Goal: Task Accomplishment & Management: Manage account settings

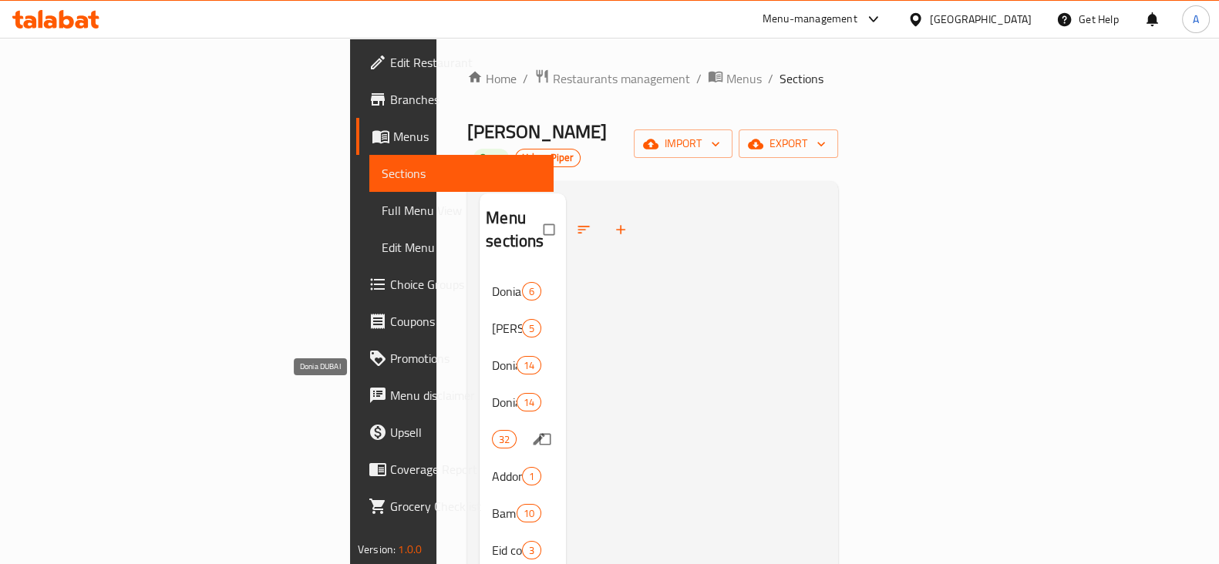
click at [492, 430] on span "Donia DUBAI" at bounding box center [492, 439] width 0 height 18
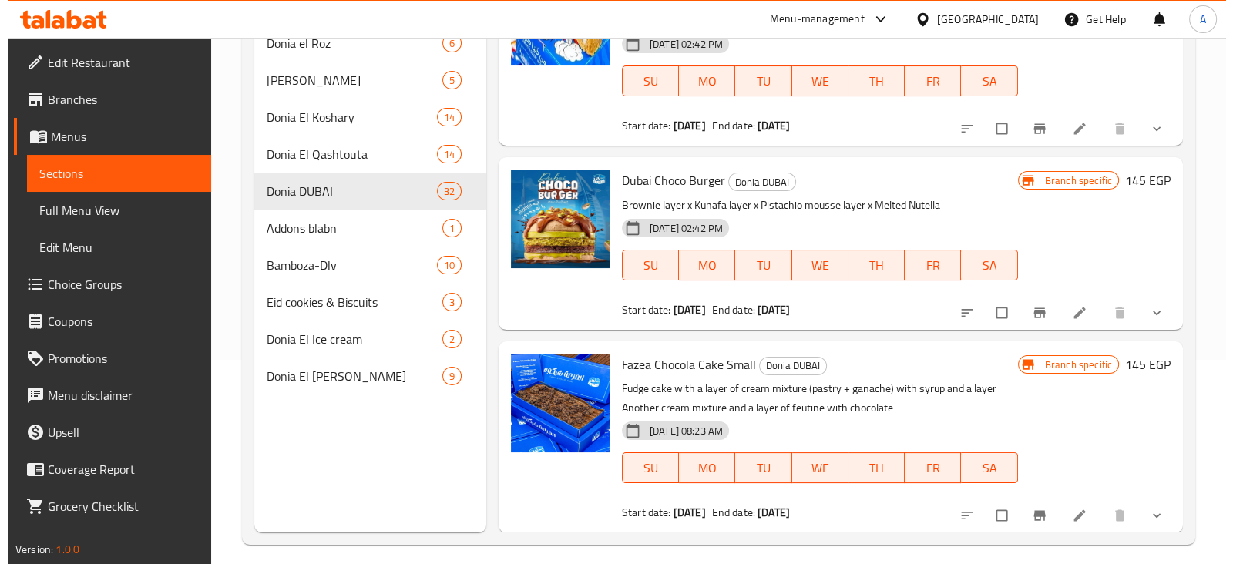
scroll to position [216, 0]
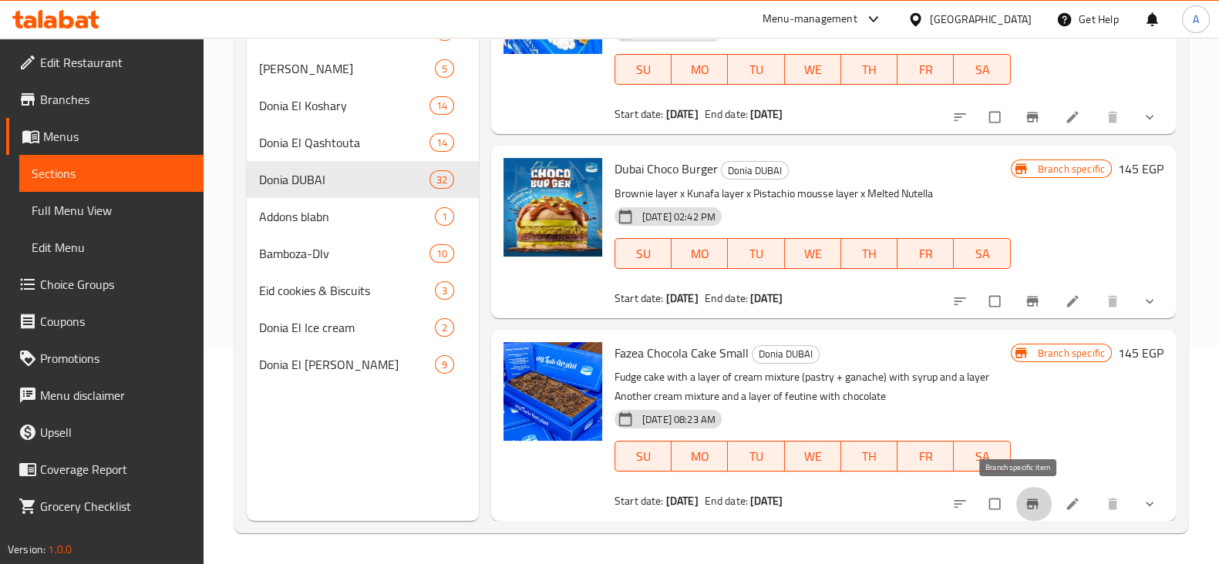
click at [1024, 498] on icon "Branch-specific-item" at bounding box center [1031, 503] width 15 height 15
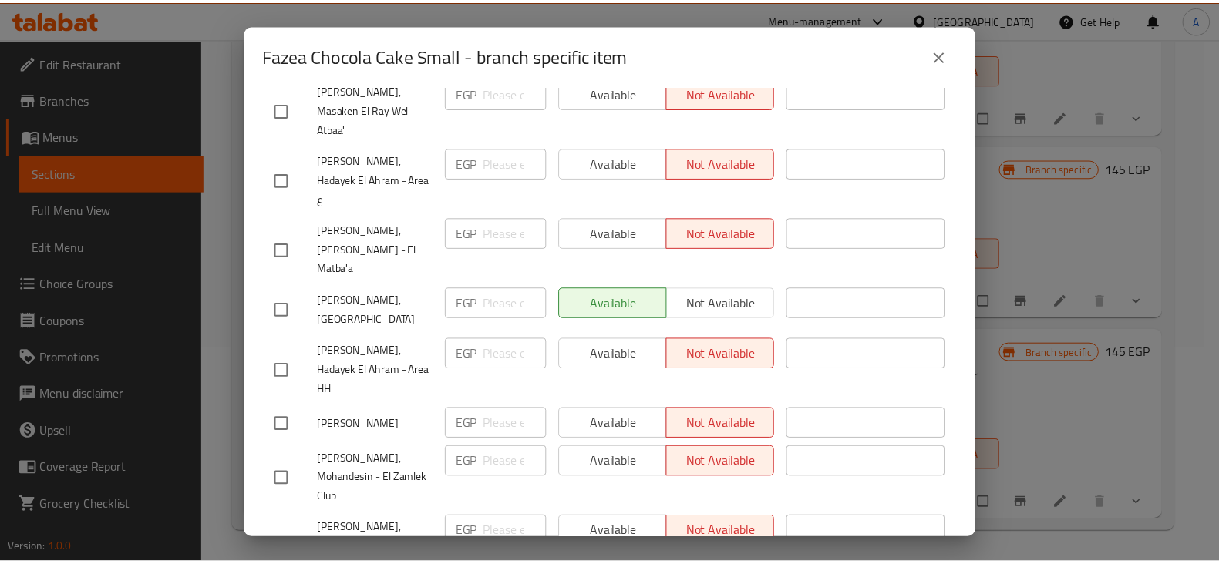
scroll to position [3485, 0]
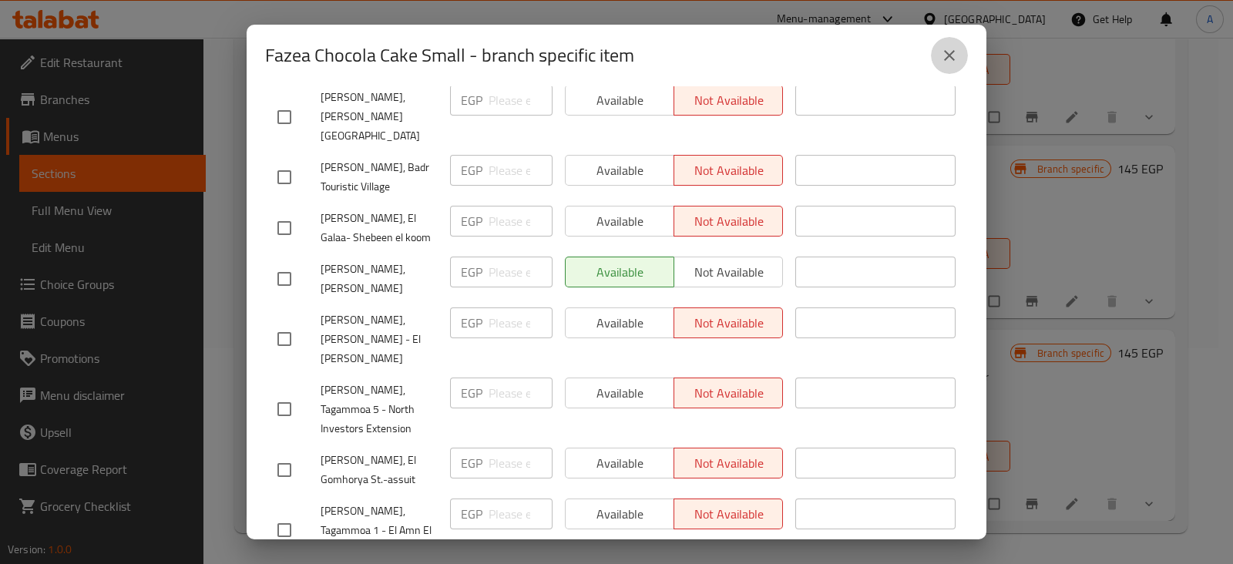
click at [953, 55] on icon "close" at bounding box center [949, 55] width 18 height 18
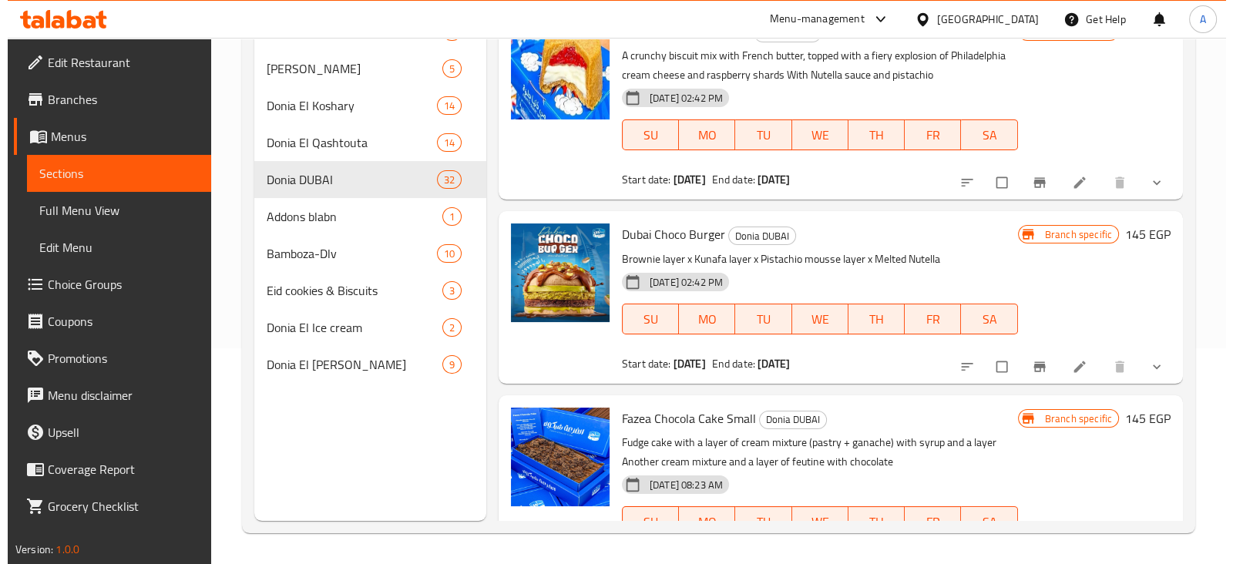
scroll to position [5479, 0]
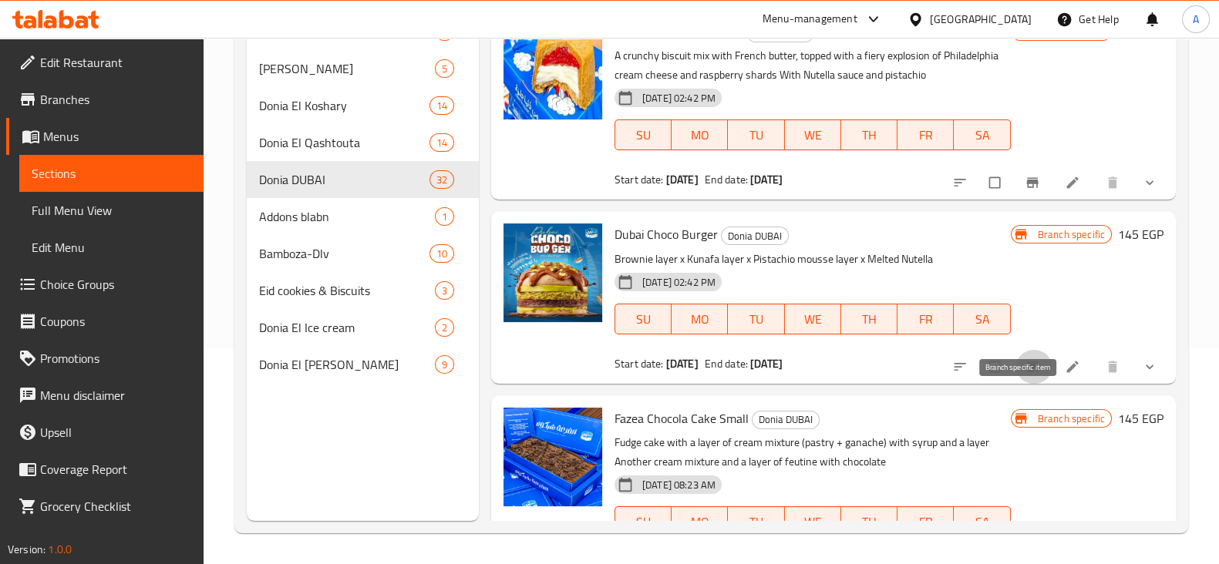
click at [1029, 384] on button "Branch-specific-item" at bounding box center [1033, 367] width 37 height 34
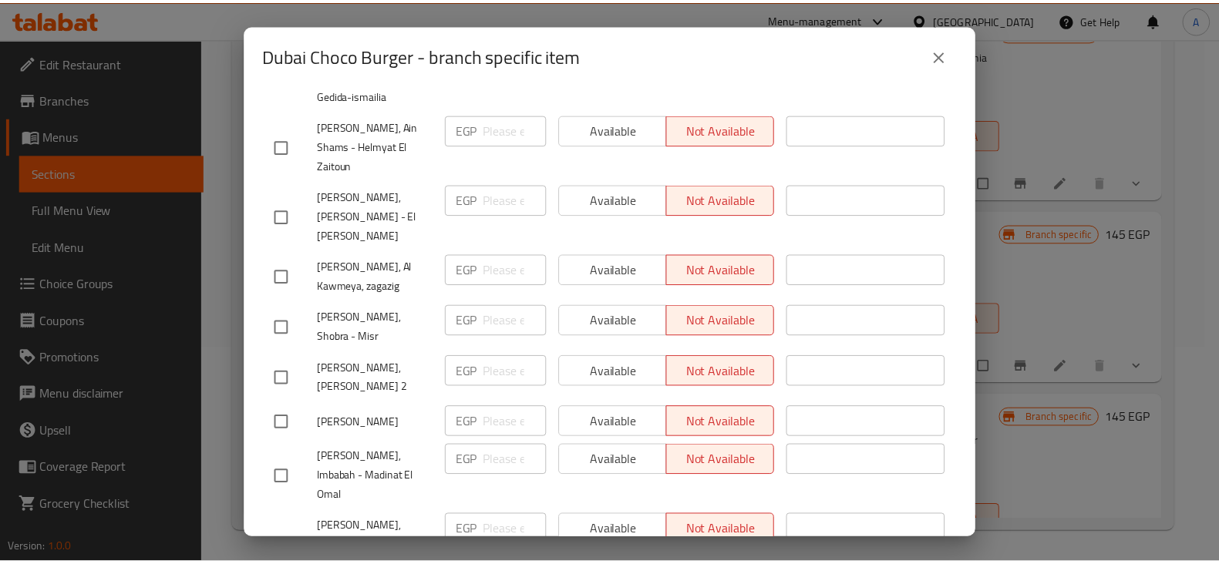
scroll to position [3485, 0]
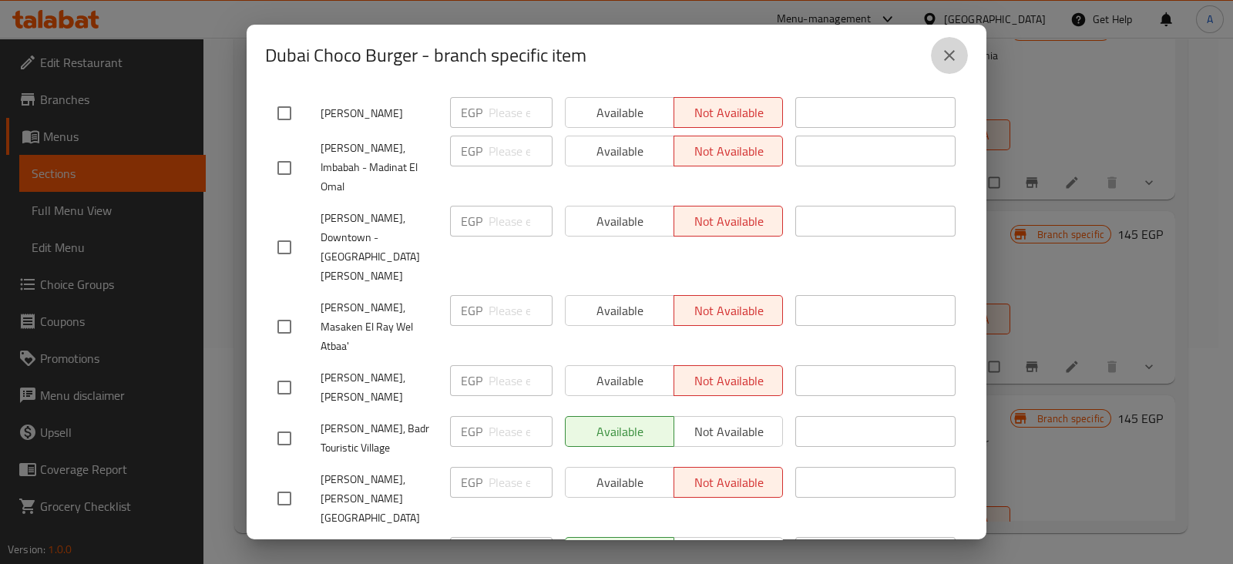
click at [950, 51] on icon "close" at bounding box center [949, 55] width 18 height 18
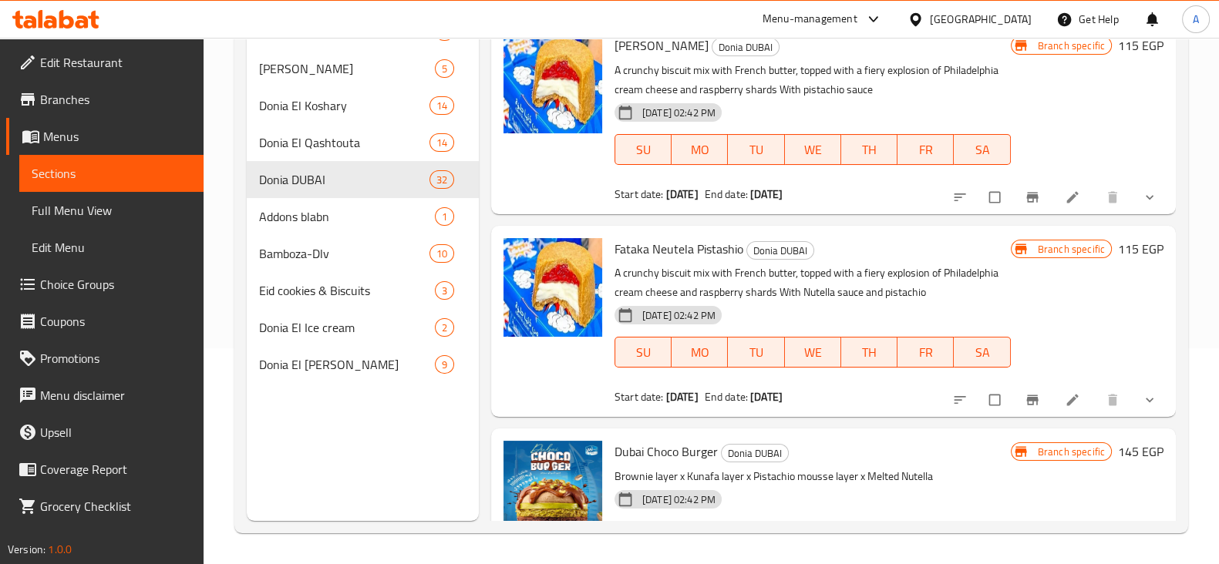
scroll to position [5582, 0]
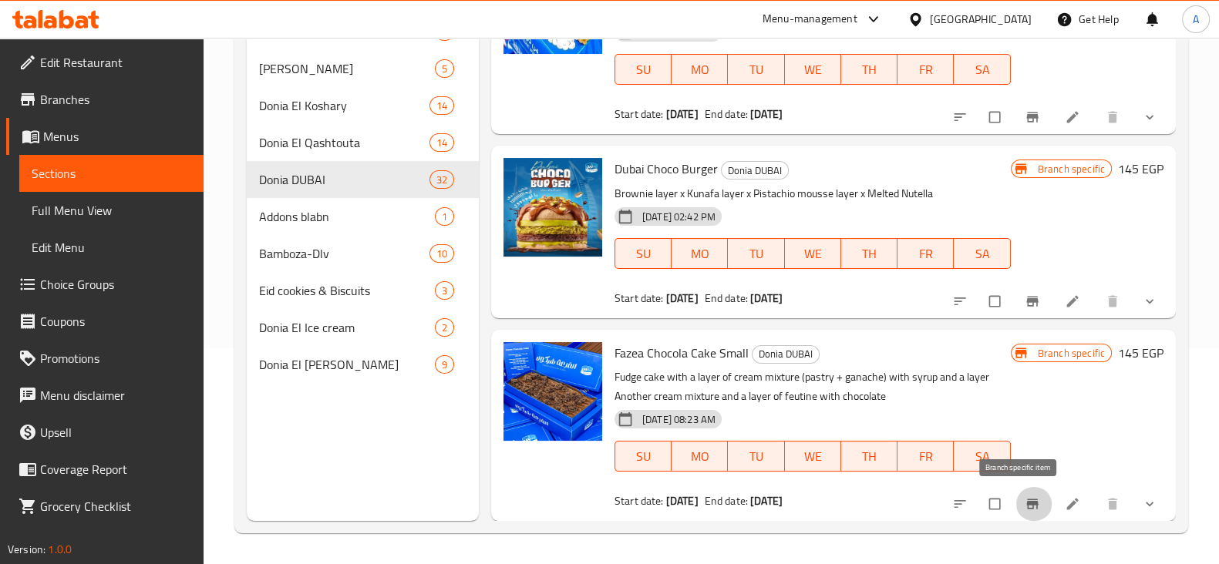
click at [1026, 505] on icon "Branch-specific-item" at bounding box center [1032, 504] width 12 height 10
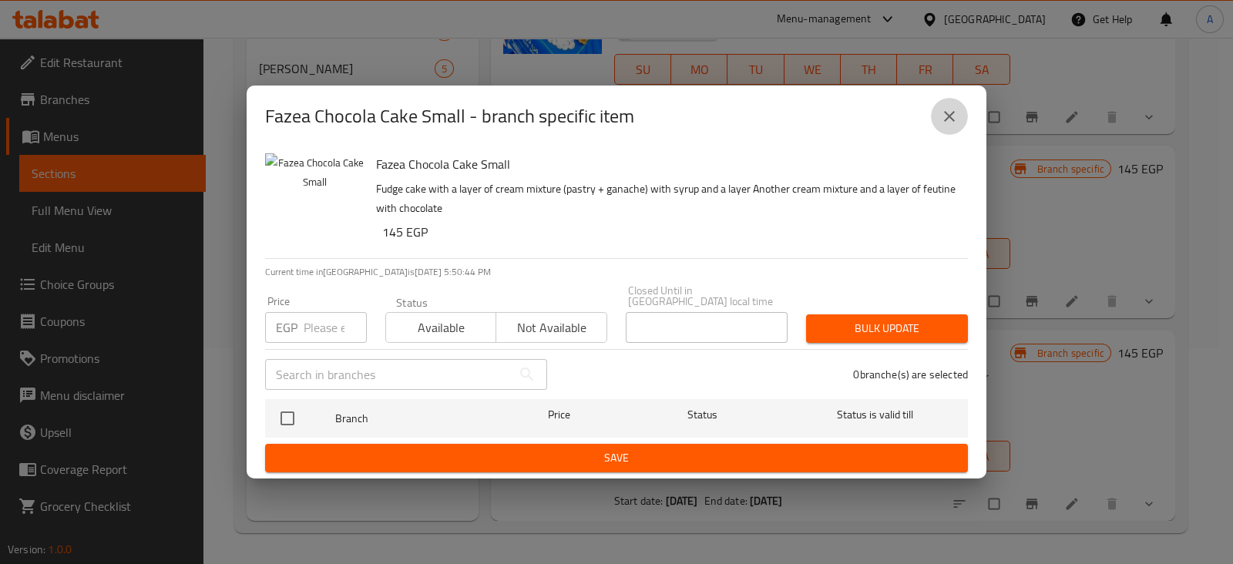
click at [947, 131] on button "close" at bounding box center [949, 116] width 37 height 37
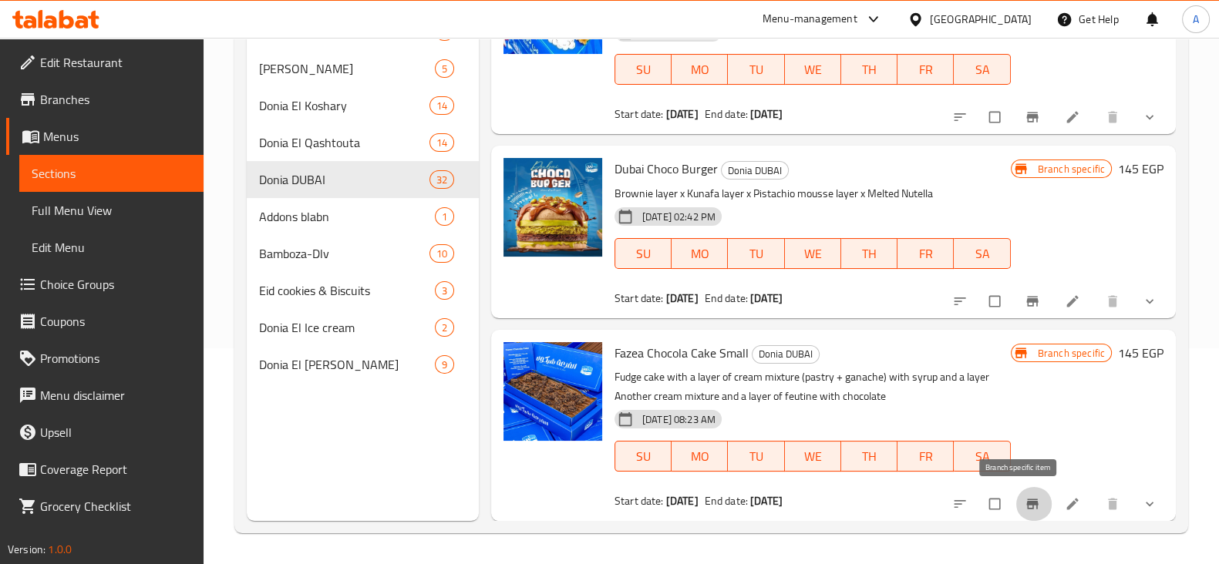
click at [1015, 504] on button "Branch-specific-item" at bounding box center [1033, 504] width 37 height 34
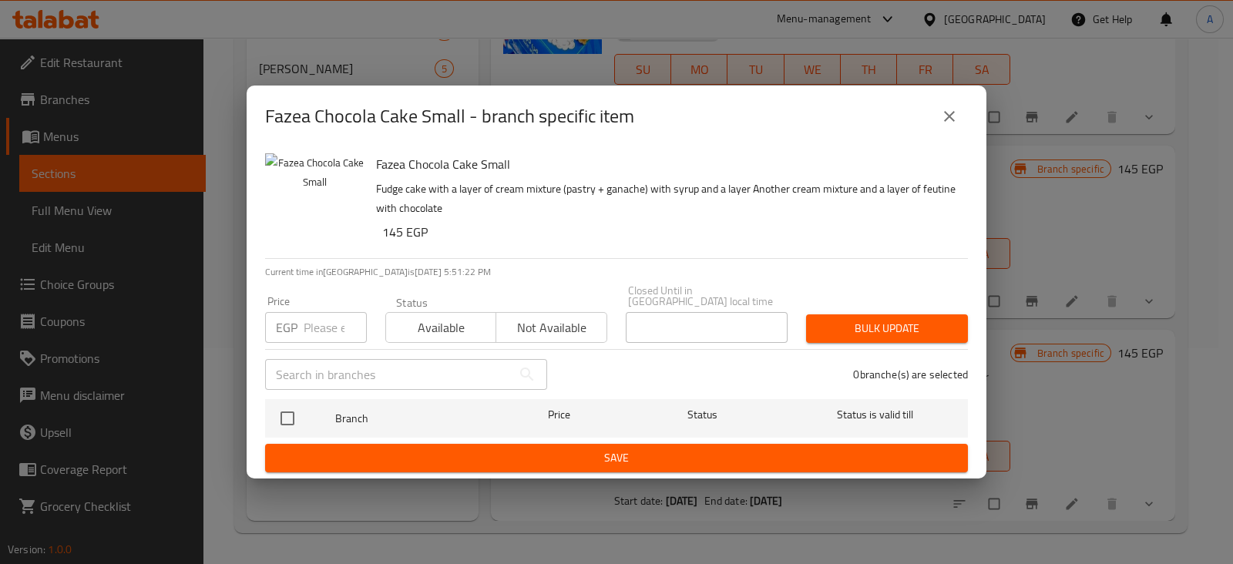
click at [954, 124] on icon "close" at bounding box center [949, 116] width 18 height 18
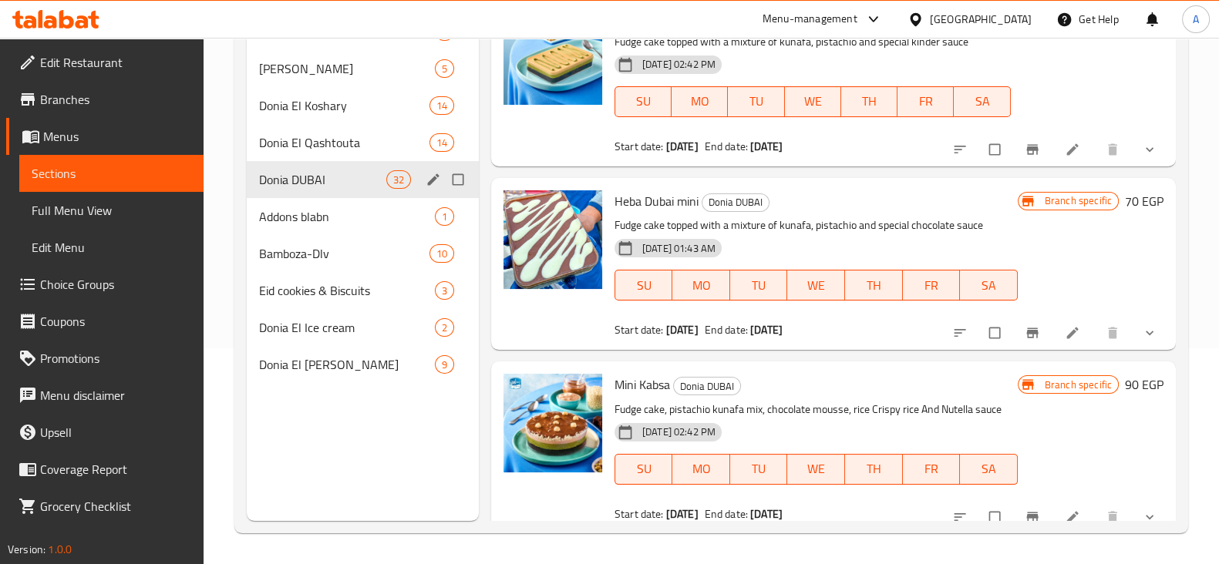
scroll to position [0, 0]
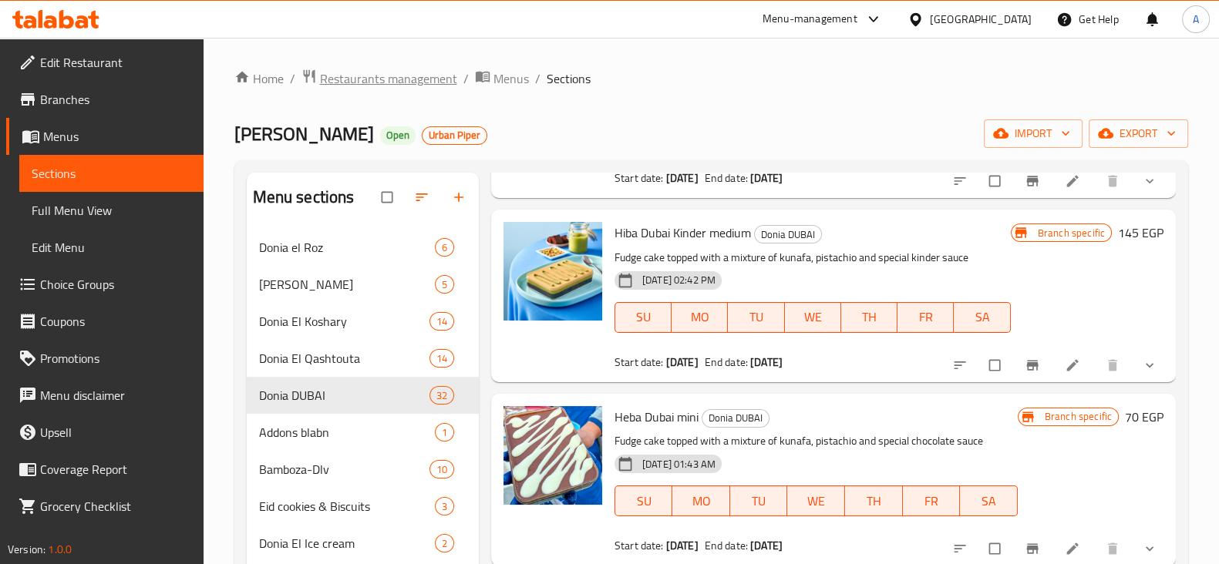
click at [434, 84] on span "Restaurants management" at bounding box center [388, 78] width 137 height 18
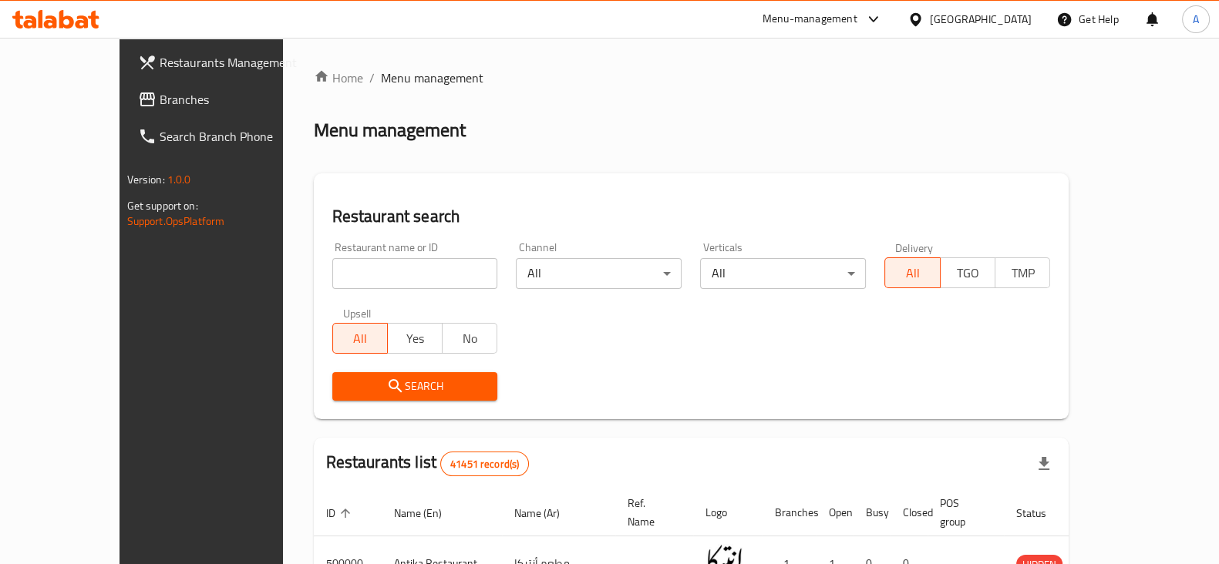
click at [399, 253] on div "Restaurant name or ID Restaurant name or ID" at bounding box center [415, 265] width 166 height 47
click at [349, 266] on input "search" at bounding box center [415, 273] width 166 height 31
type input "[PERSON_NAME]"
click button "Search" at bounding box center [415, 386] width 166 height 29
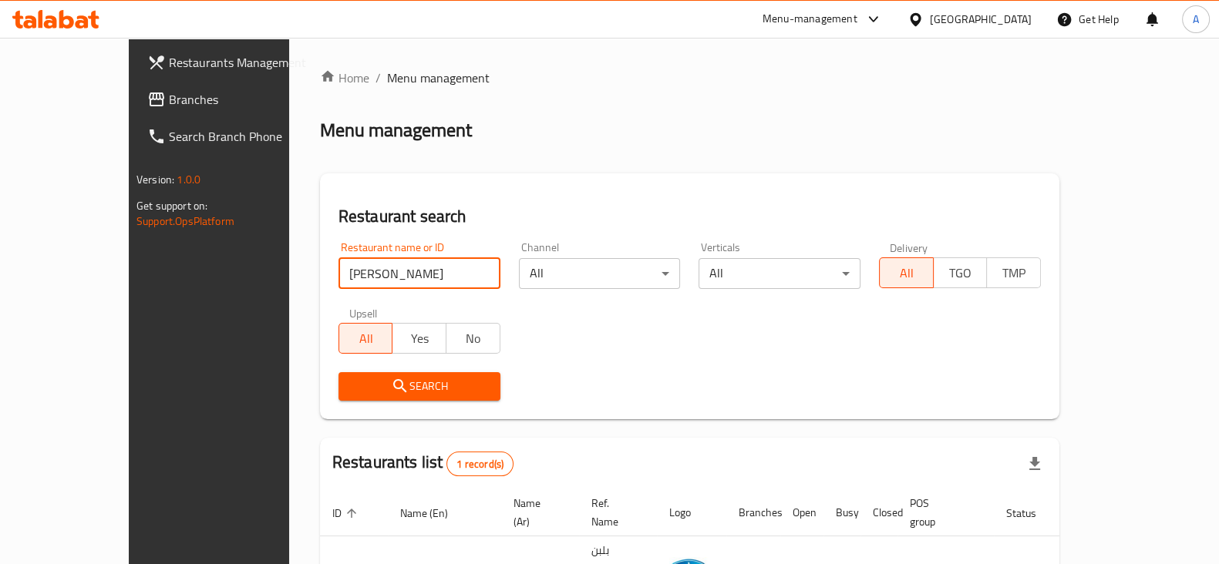
scroll to position [92, 0]
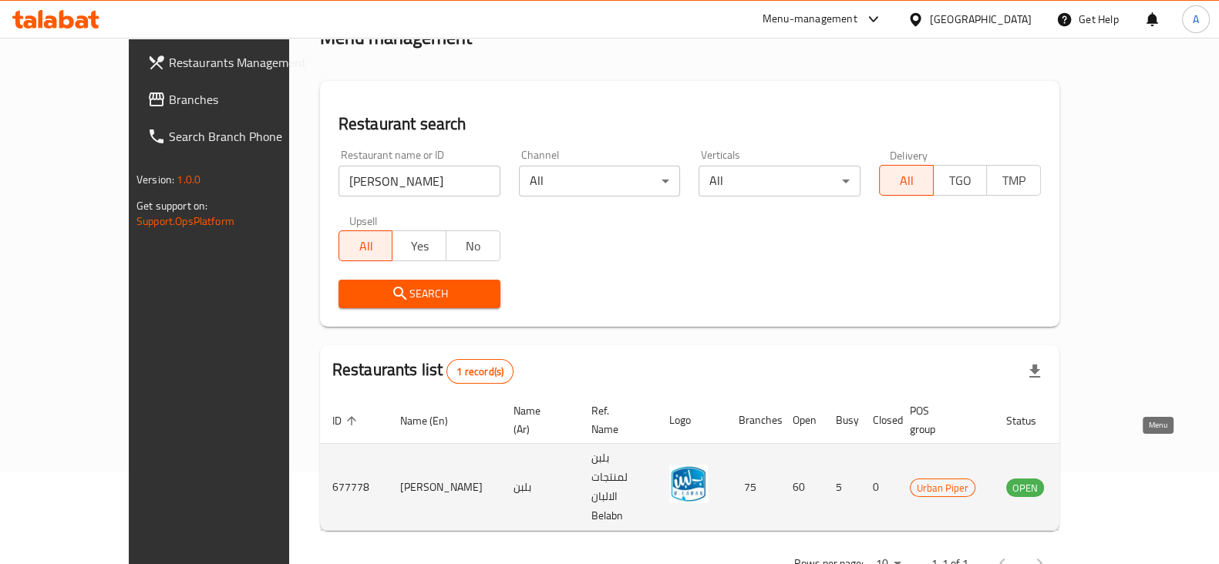
click at [1105, 478] on icon "enhanced table" at bounding box center [1096, 487] width 18 height 18
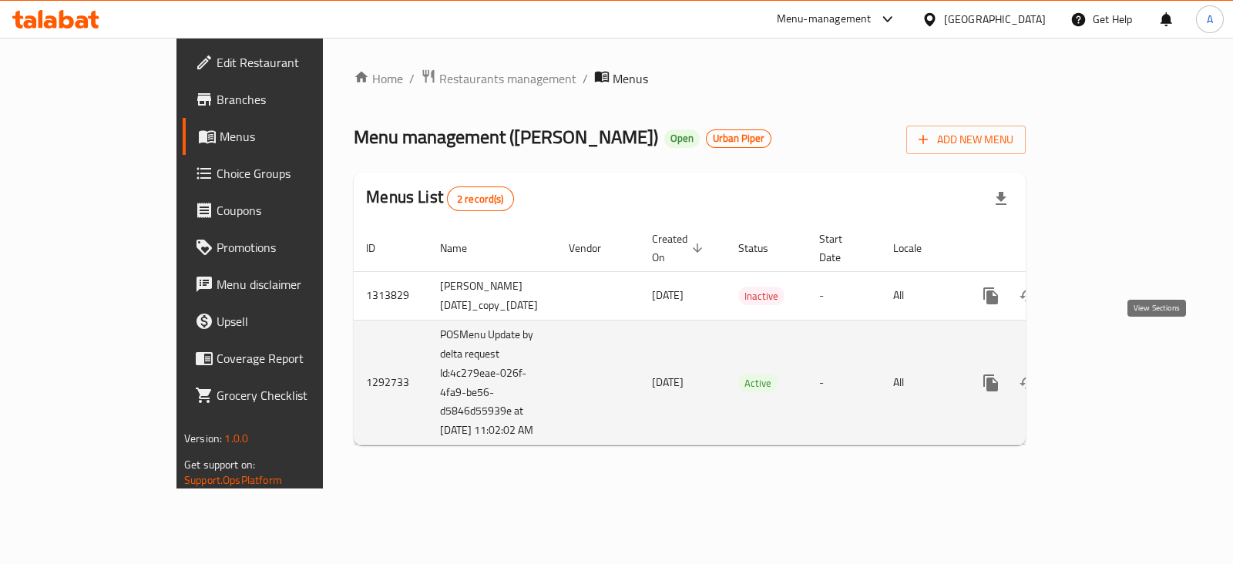
click at [1111, 374] on icon "enhanced table" at bounding box center [1102, 383] width 18 height 18
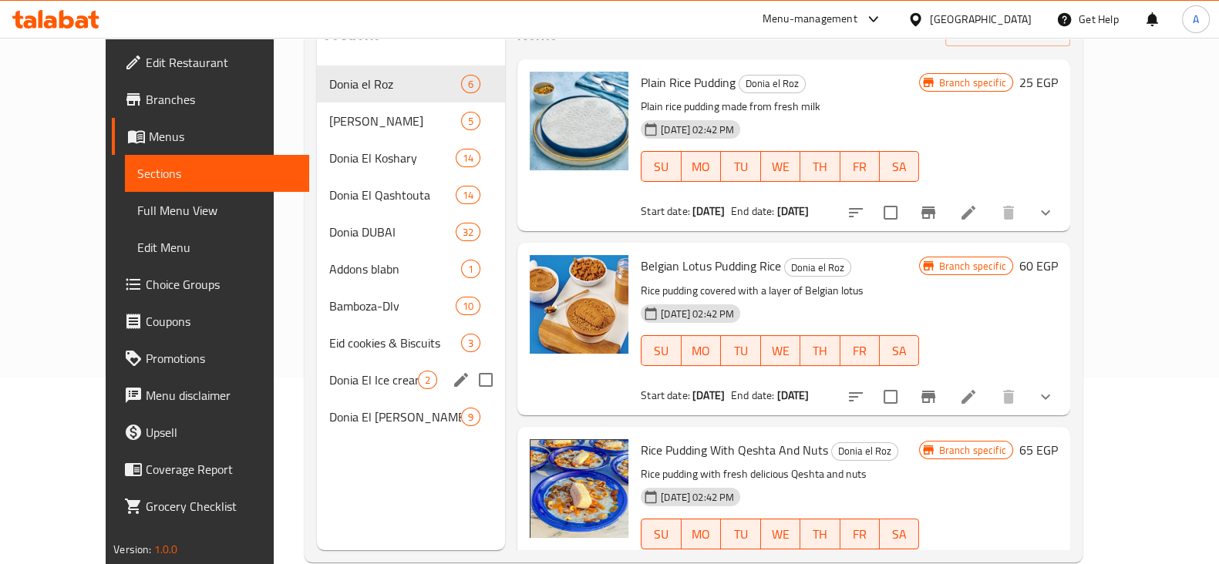
scroll to position [216, 0]
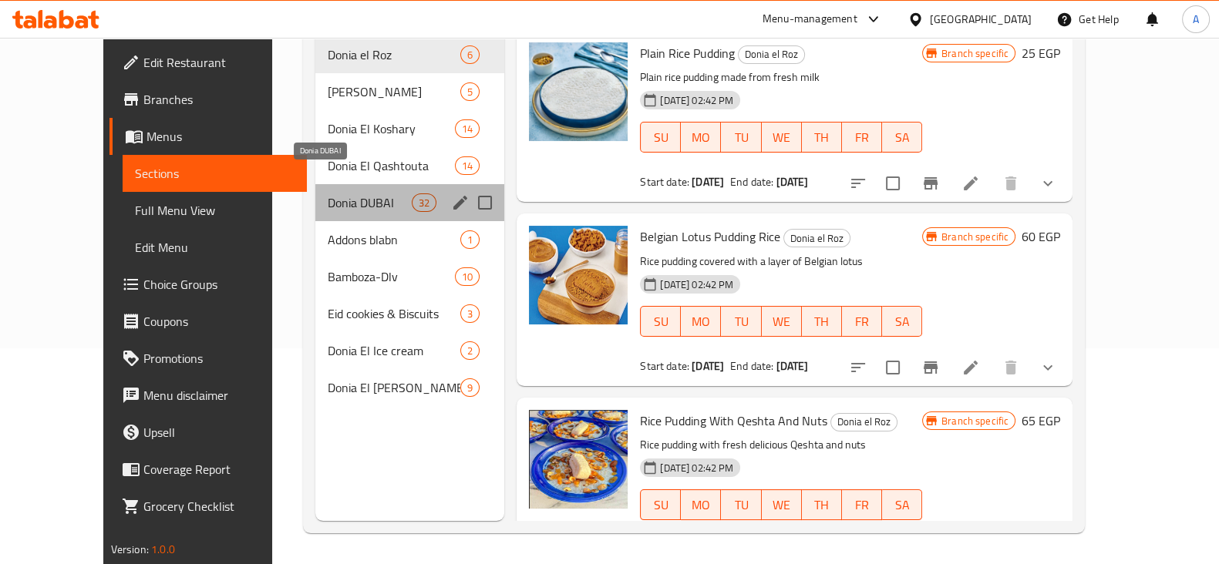
click at [328, 193] on span "Donia DUBAI" at bounding box center [370, 202] width 84 height 18
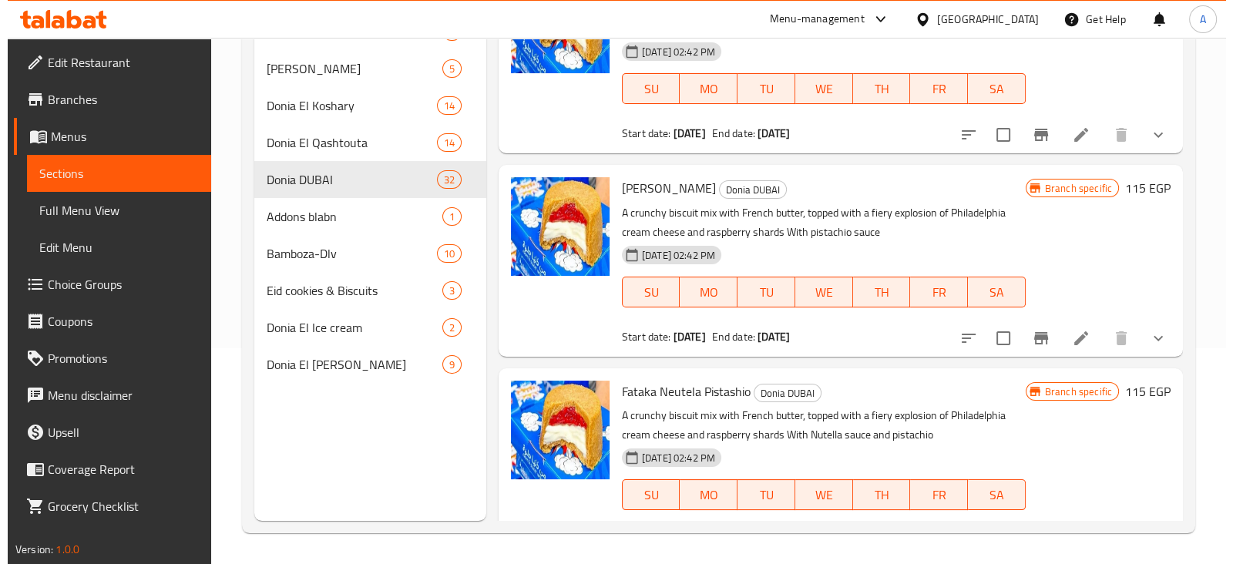
scroll to position [5563, 0]
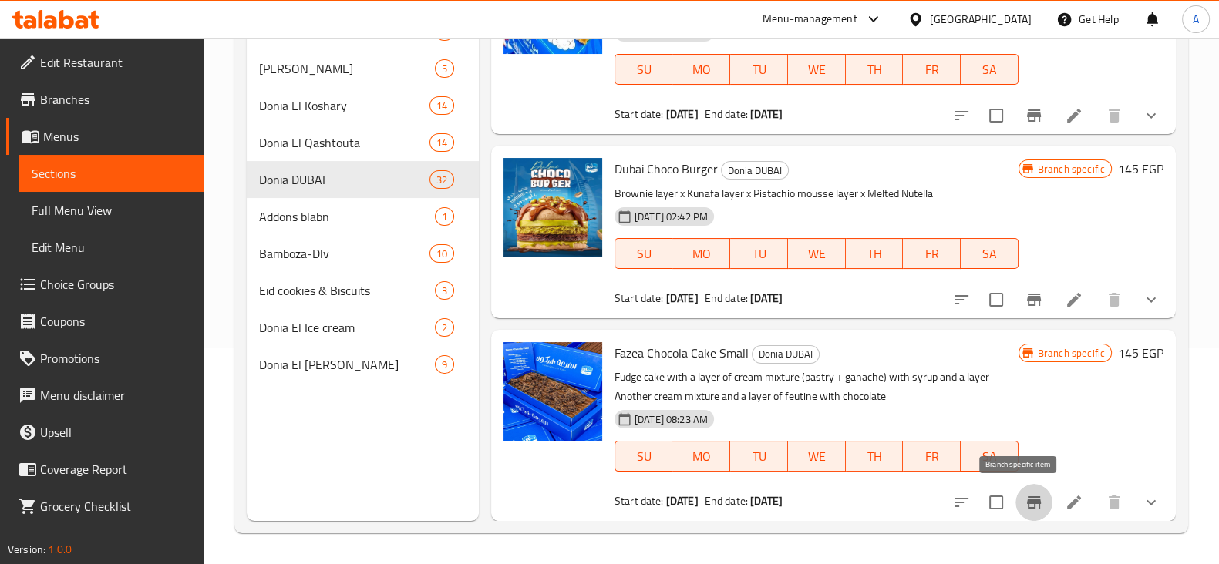
click at [1024, 509] on icon "Branch-specific-item" at bounding box center [1033, 502] width 18 height 18
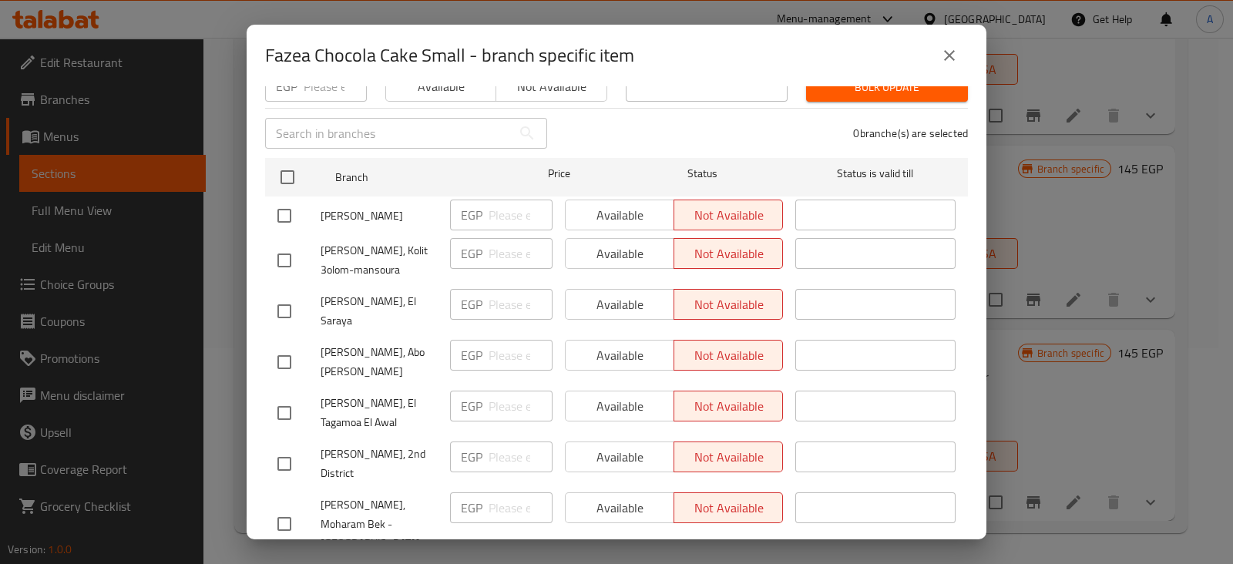
scroll to position [0, 0]
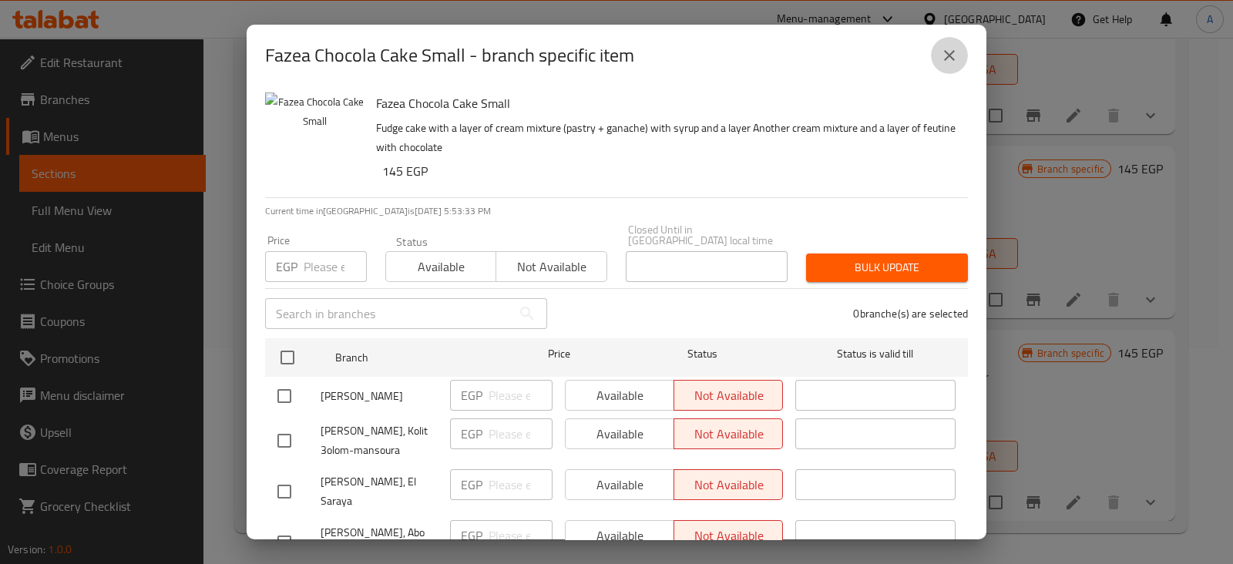
click at [945, 48] on icon "close" at bounding box center [949, 55] width 18 height 18
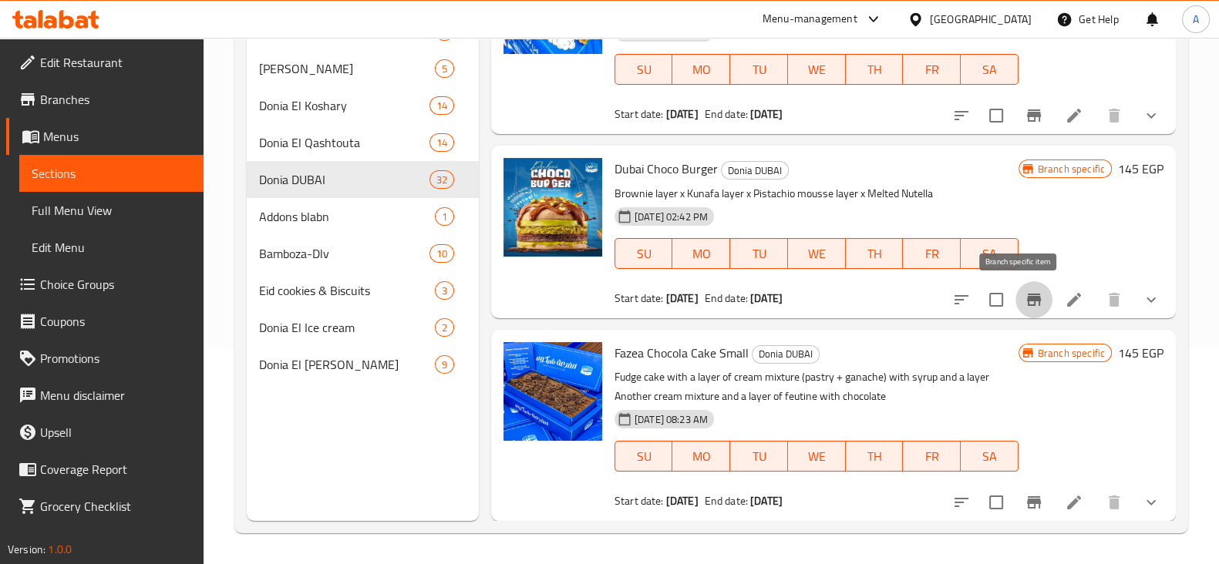
click at [1024, 304] on icon "Branch-specific-item" at bounding box center [1033, 300] width 18 height 18
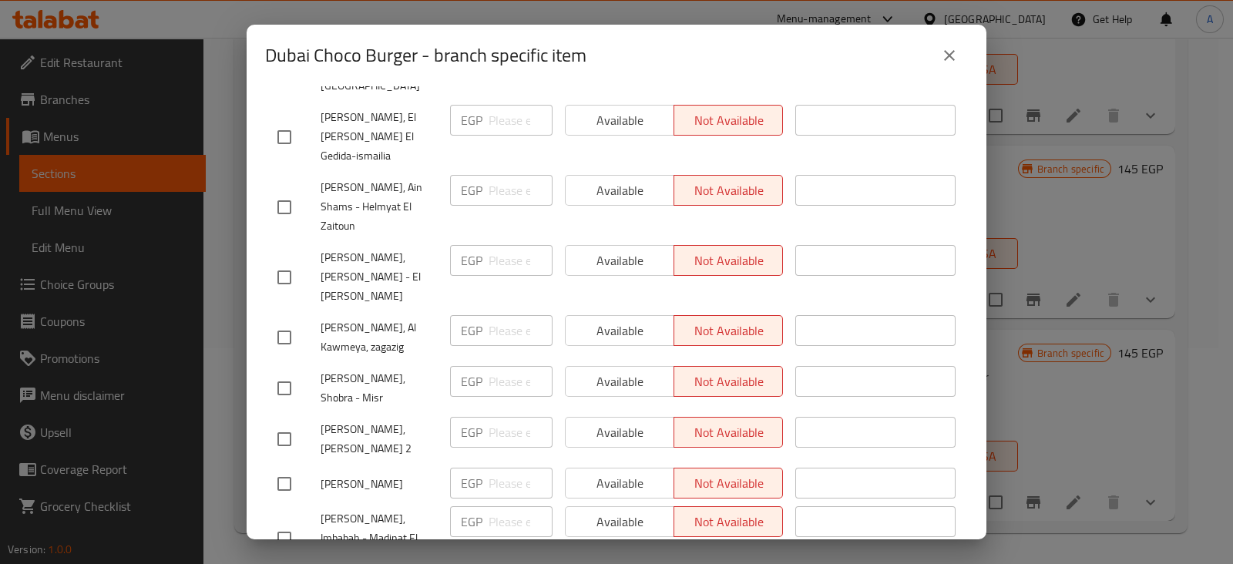
scroll to position [3485, 0]
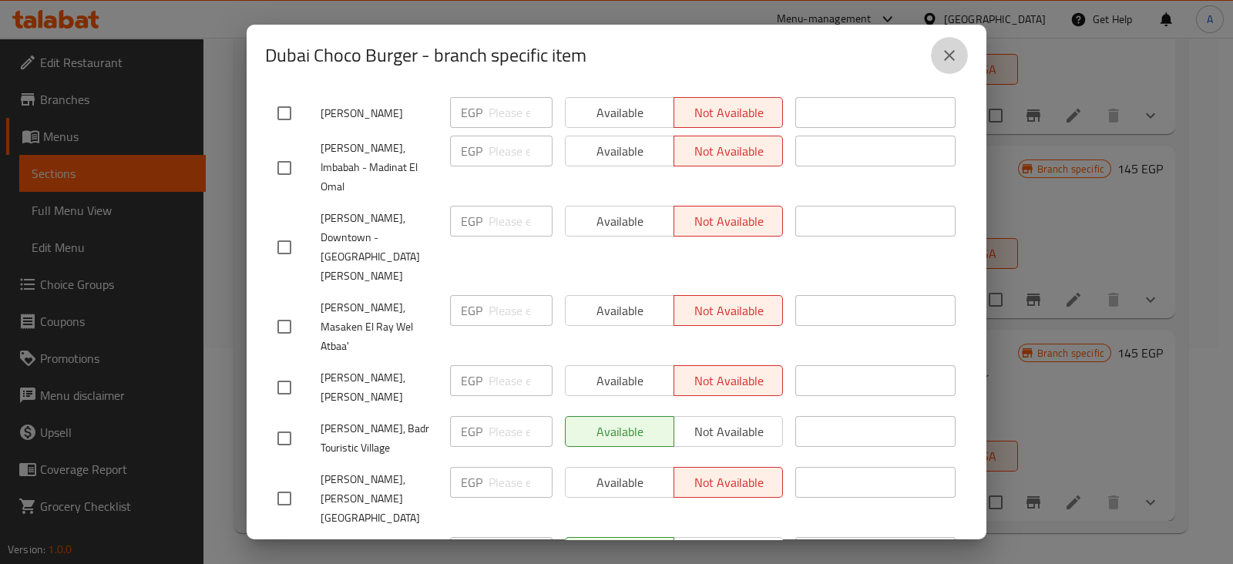
click at [948, 59] on icon "close" at bounding box center [949, 55] width 18 height 18
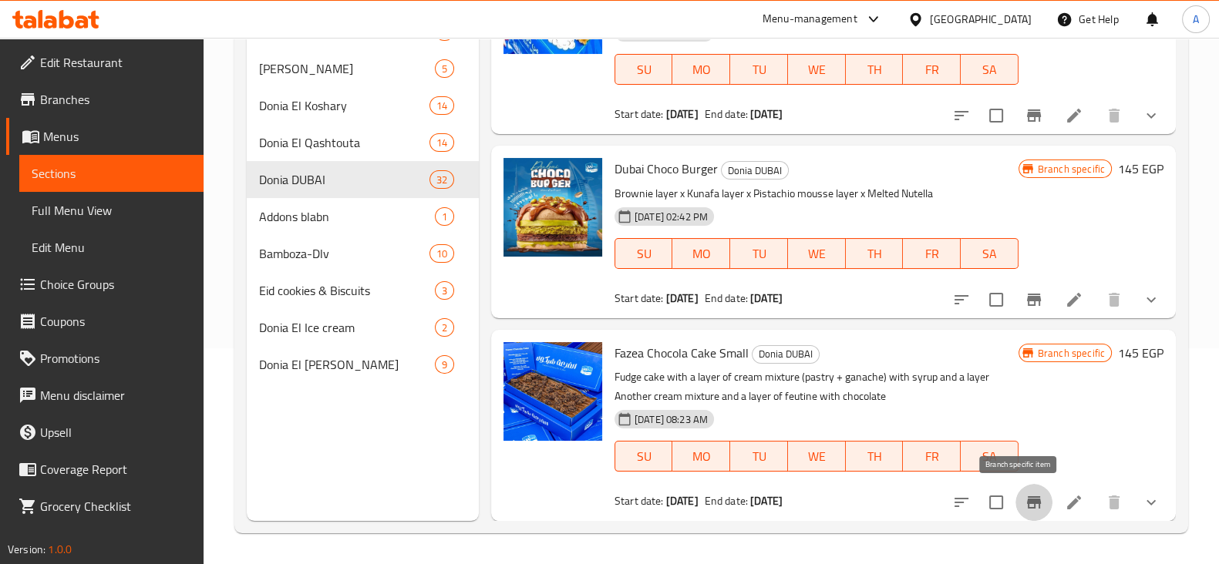
click at [1017, 512] on button "Branch-specific-item" at bounding box center [1033, 502] width 37 height 37
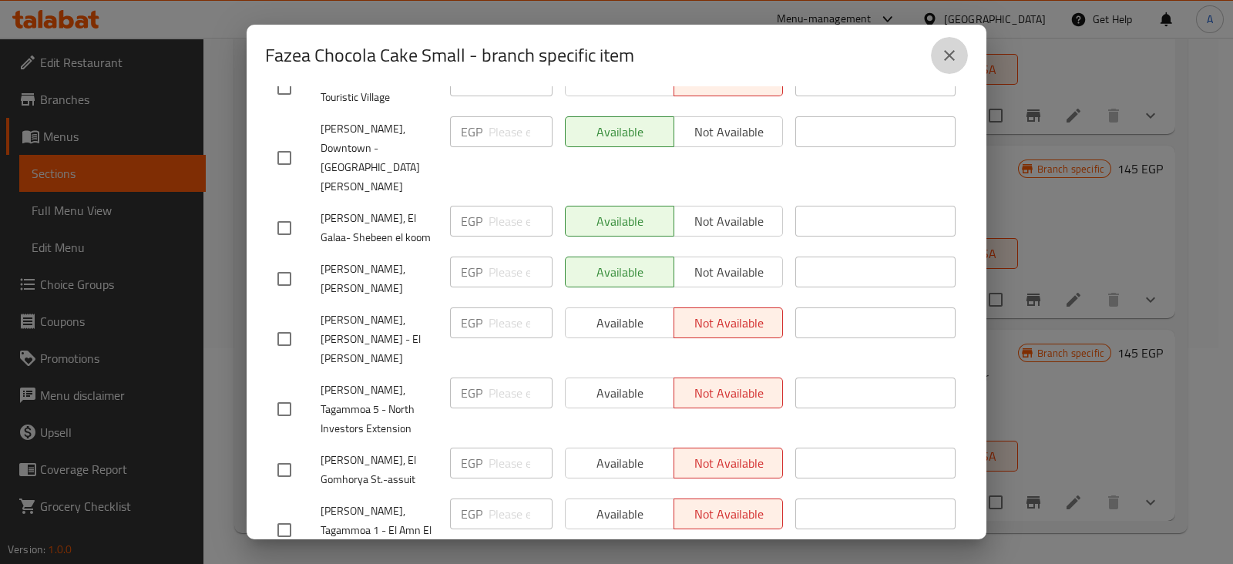
click at [942, 59] on icon "close" at bounding box center [949, 55] width 18 height 18
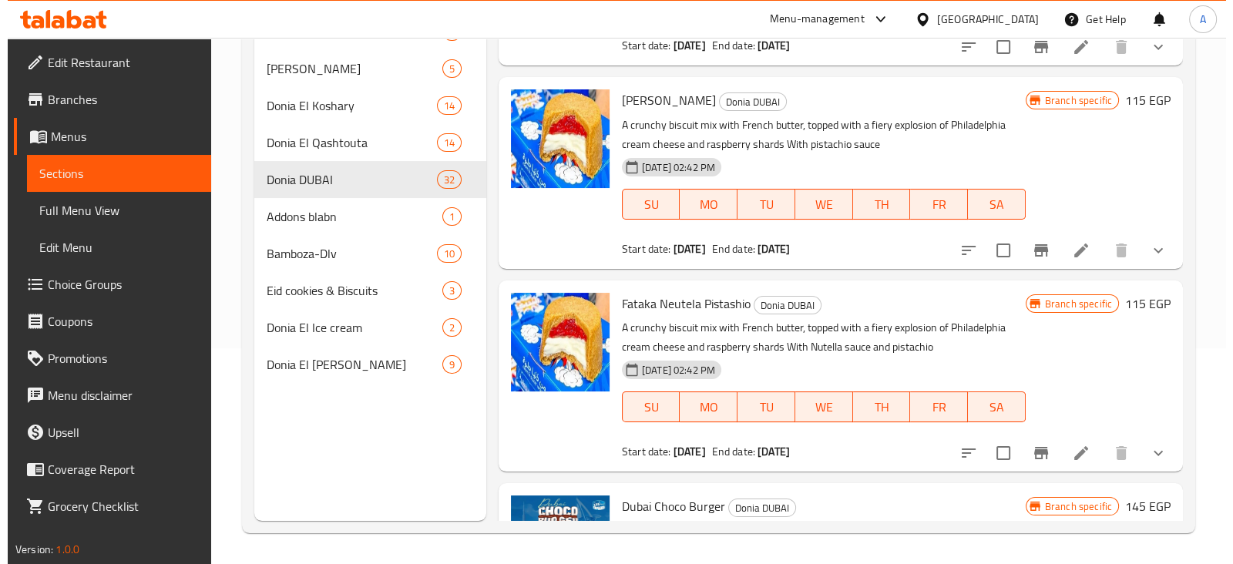
scroll to position [5206, 0]
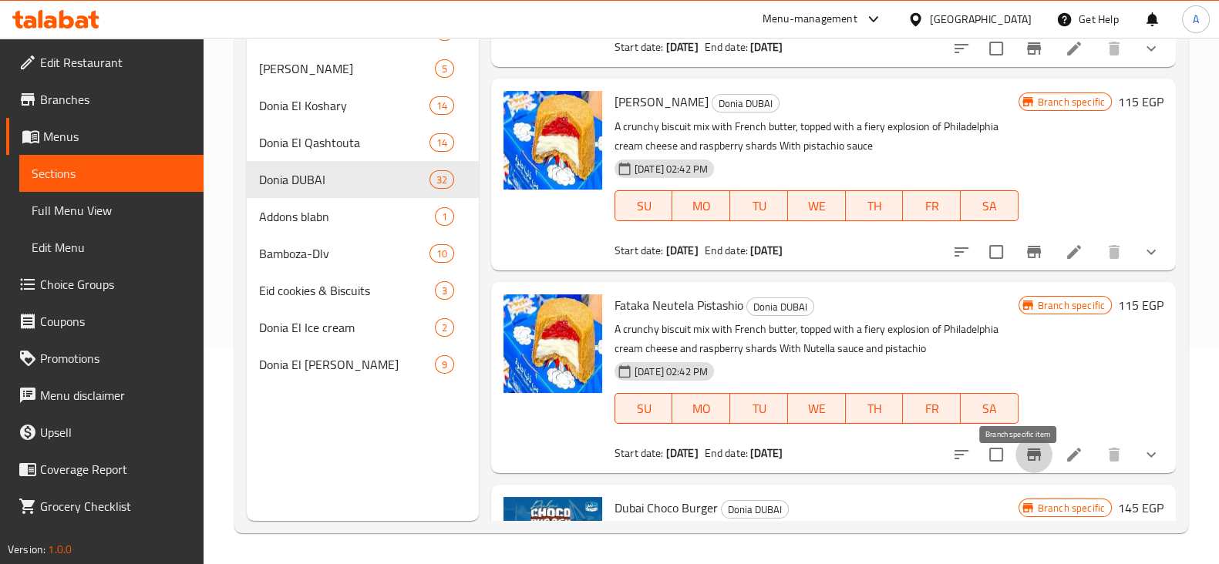
click at [1027, 461] on icon "Branch-specific-item" at bounding box center [1034, 455] width 14 height 12
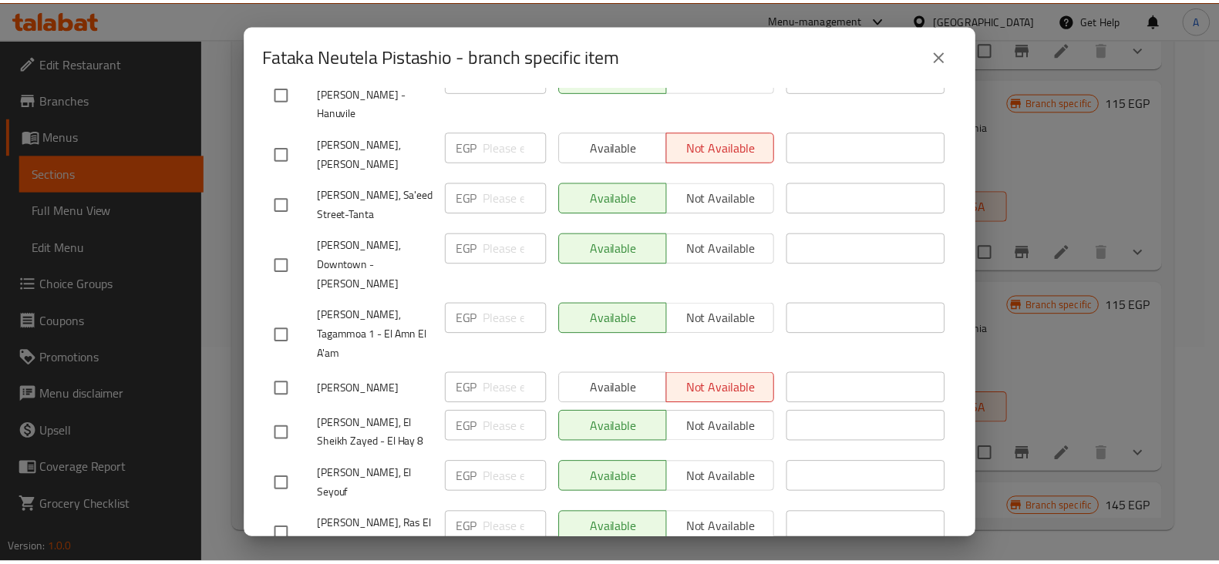
scroll to position [3281, 0]
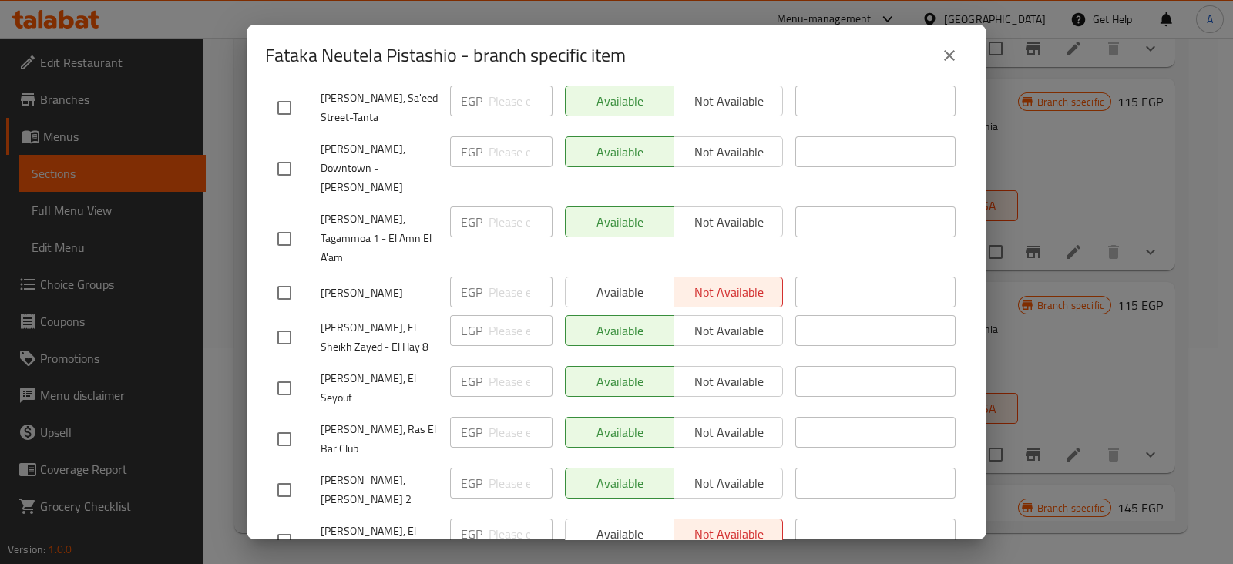
click at [946, 56] on icon "close" at bounding box center [949, 55] width 18 height 18
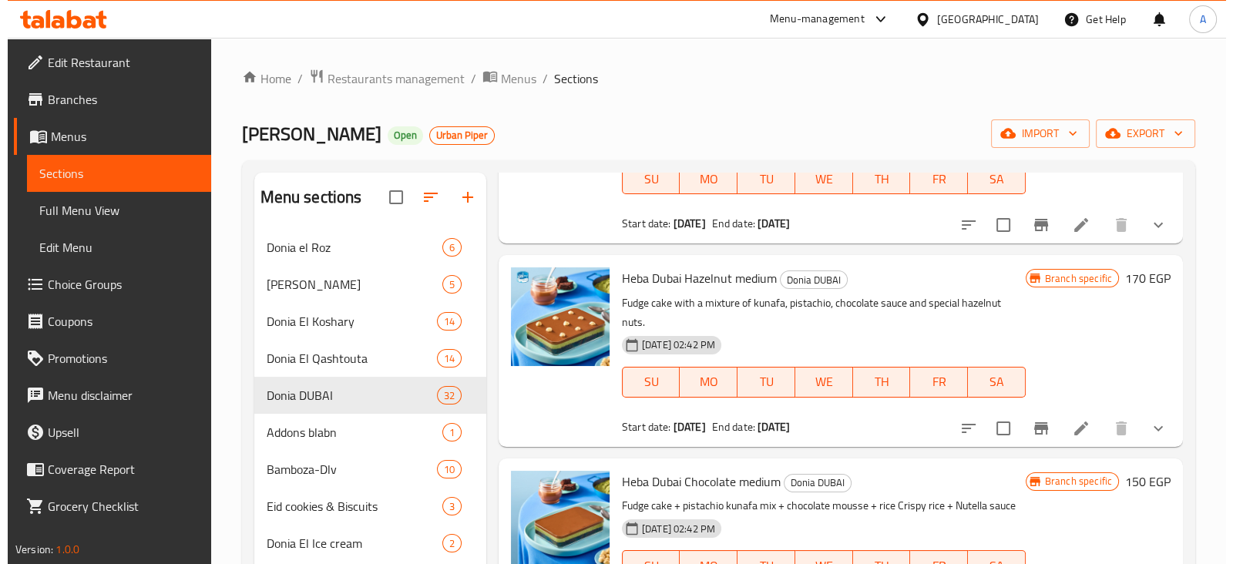
scroll to position [171, 0]
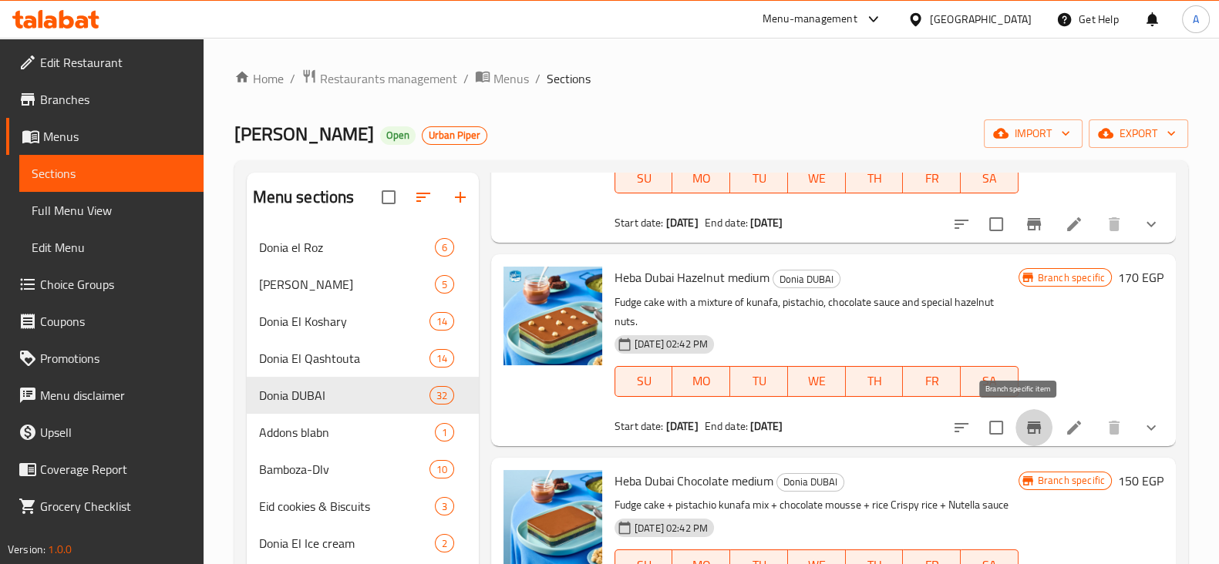
click at [1025, 428] on icon "Branch-specific-item" at bounding box center [1033, 428] width 18 height 18
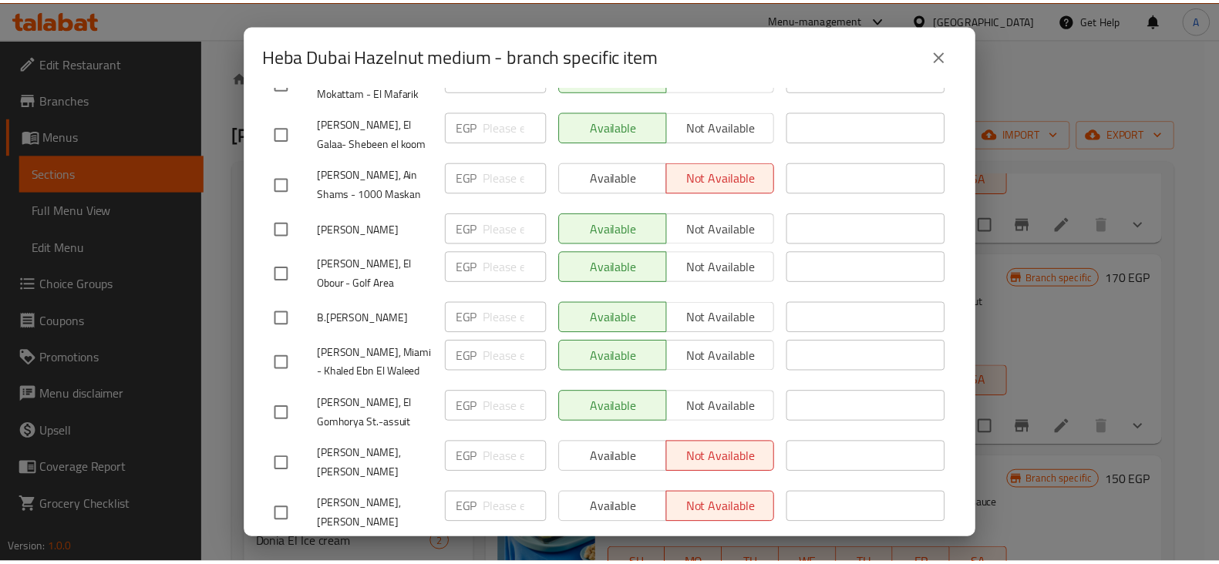
scroll to position [3480, 0]
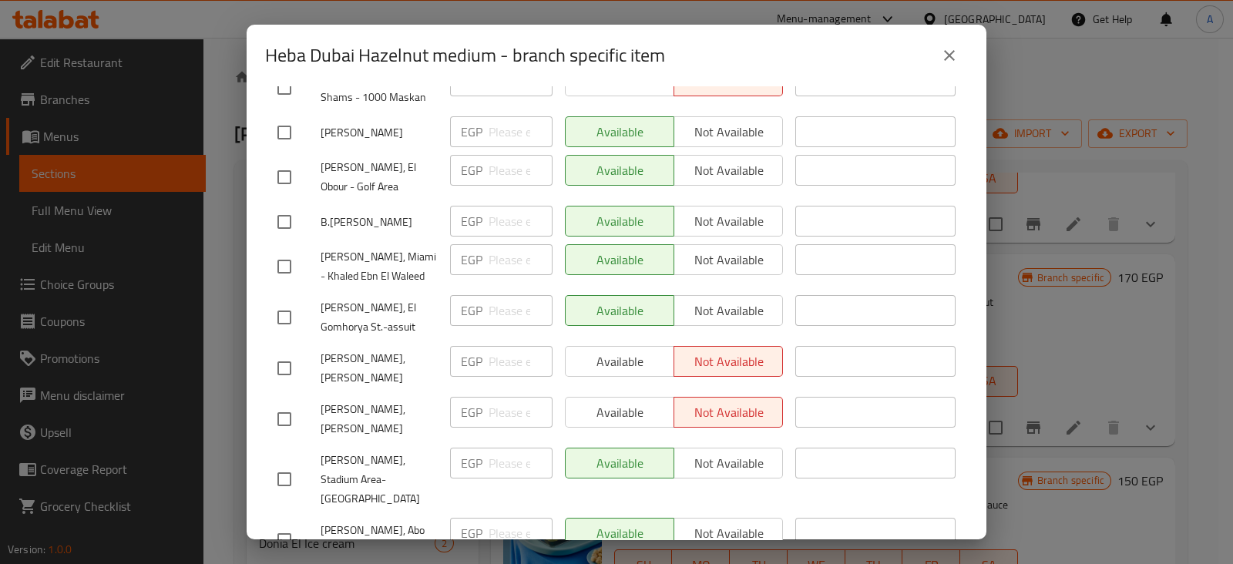
click at [955, 59] on icon "close" at bounding box center [949, 55] width 18 height 18
